Goal: Complete application form

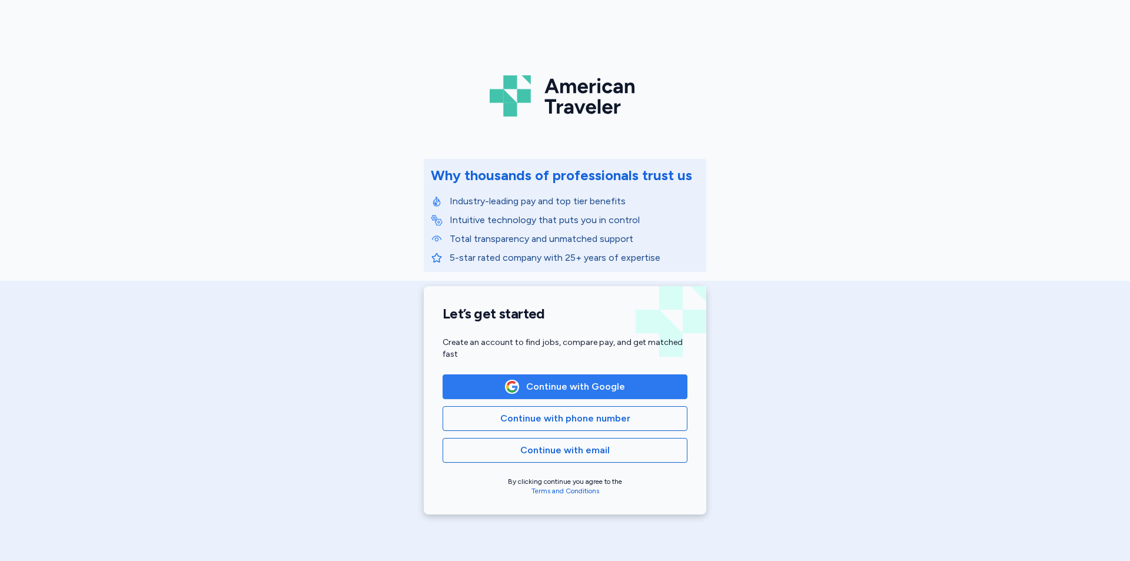
click at [567, 386] on span "Continue with Google" at bounding box center [575, 387] width 99 height 14
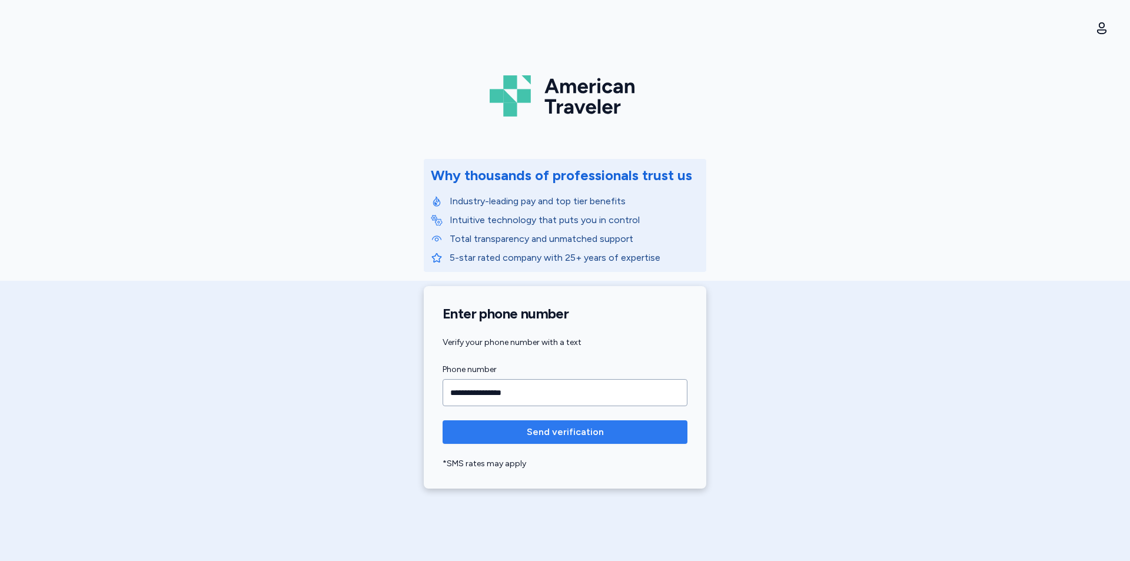
type input "**********"
click at [581, 433] on span "Send verification" at bounding box center [565, 432] width 77 height 14
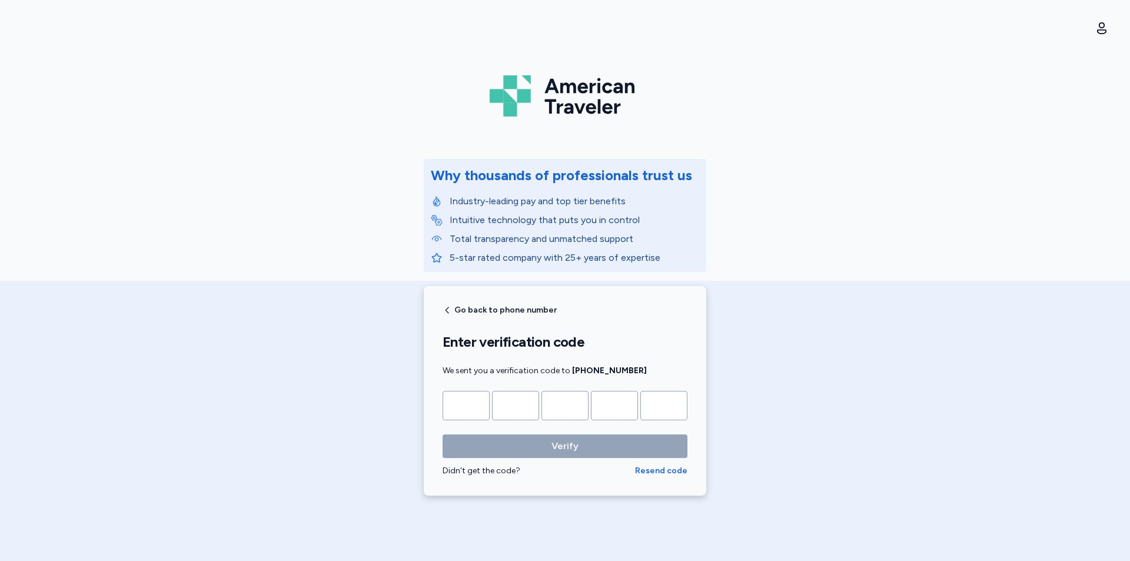
type input "*"
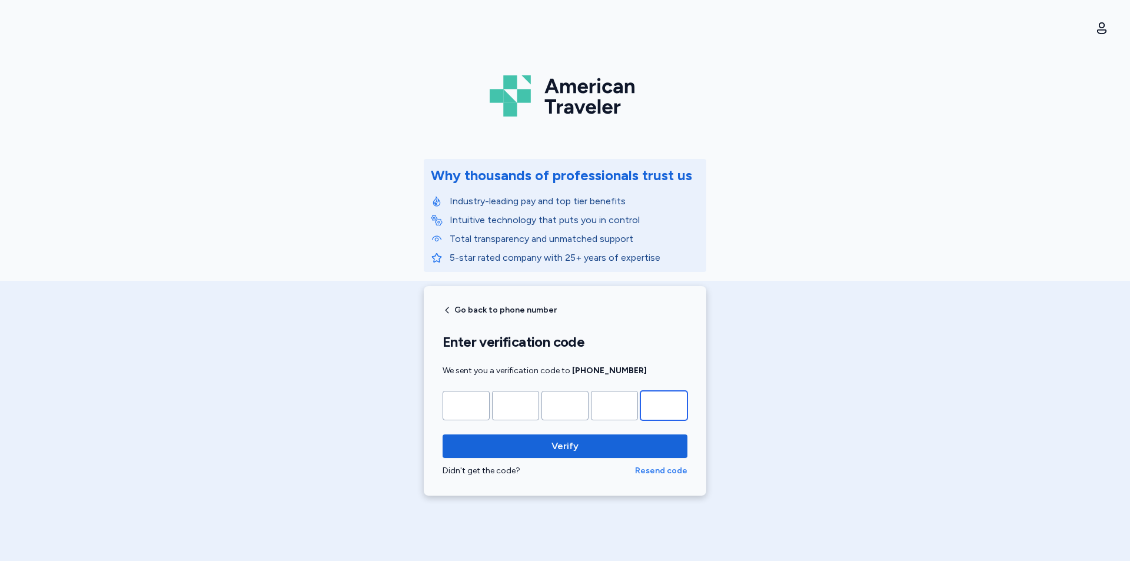
type input "*"
click at [660, 470] on span "Resend code" at bounding box center [661, 471] width 52 height 12
